Goal: Navigation & Orientation: Find specific page/section

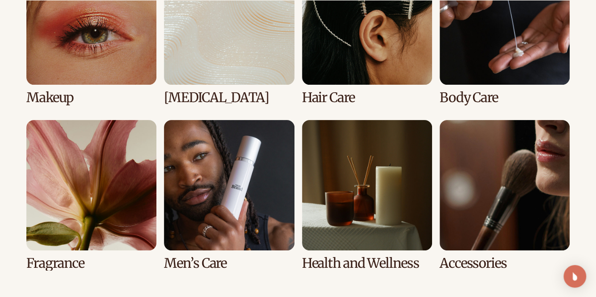
scroll to position [1884, 0]
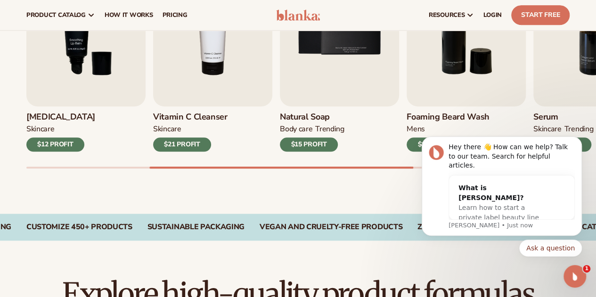
scroll to position [94, 0]
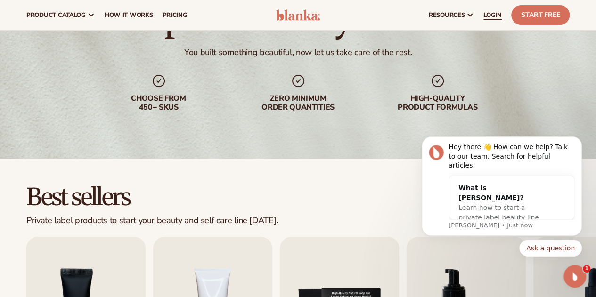
click at [489, 14] on span "LOGIN" at bounding box center [492, 15] width 18 height 8
